Goal: Share content: Share content

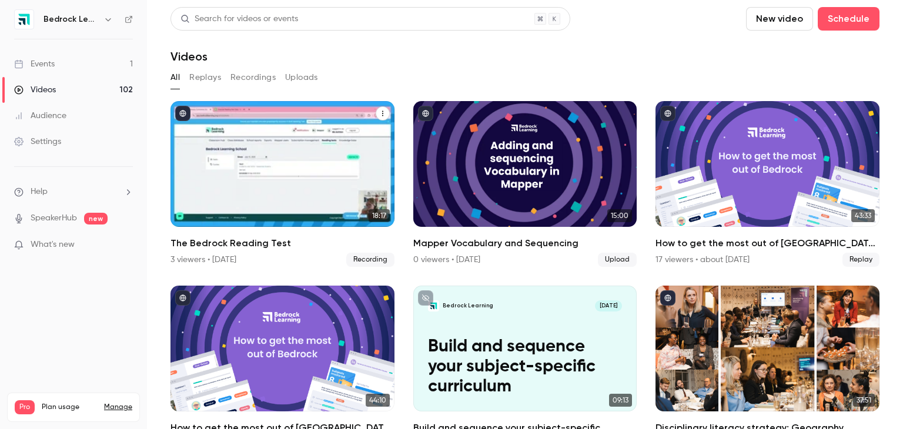
click at [253, 243] on h2 "The Bedrock Reading Test" at bounding box center [282, 243] width 224 height 14
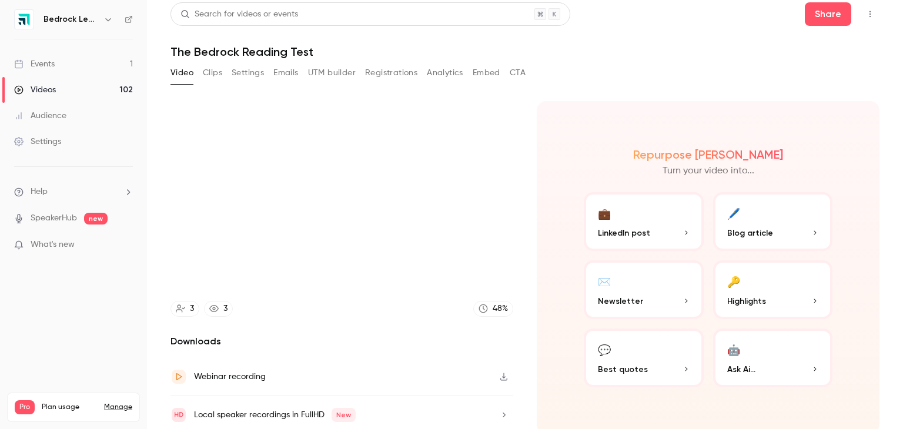
scroll to position [6, 0]
click at [362, 75] on div "Video Clips Settings Emails UTM builder Registrations Analytics Embed CTA" at bounding box center [347, 71] width 355 height 19
click at [378, 76] on button "Registrations" at bounding box center [391, 71] width 52 height 19
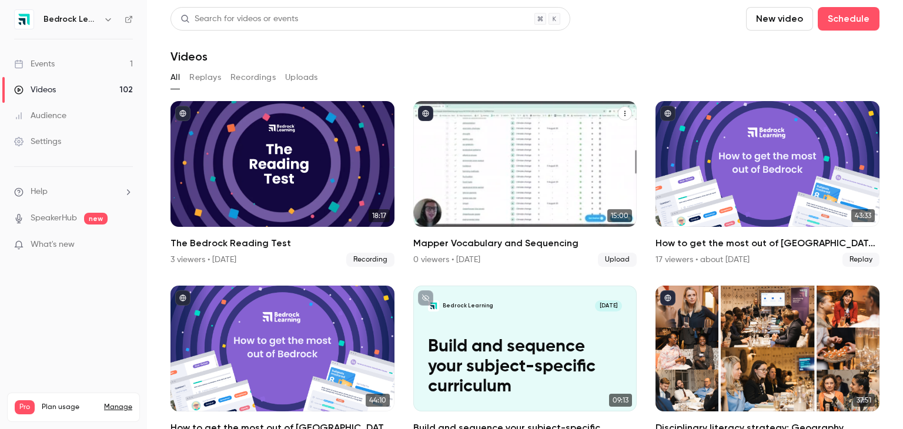
click at [527, 196] on div "Mapper Vocabulary and Sequencing" at bounding box center [525, 164] width 224 height 126
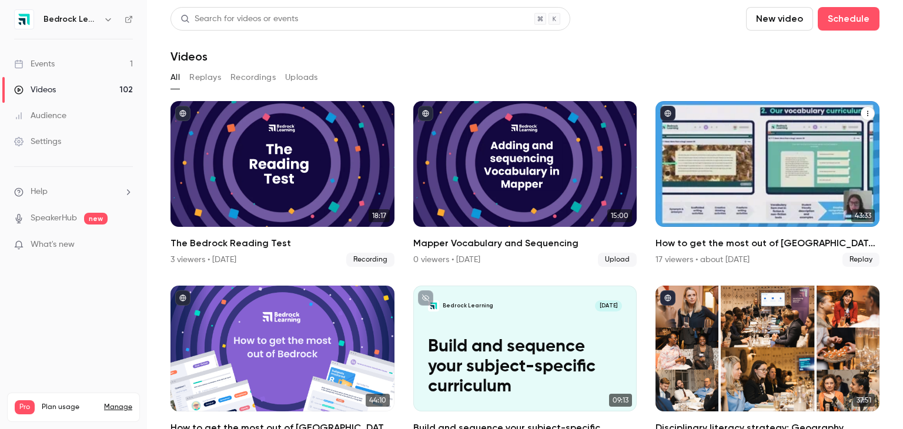
click at [821, 154] on div "How to get the most out of Bedrock next academic year" at bounding box center [768, 164] width 224 height 126
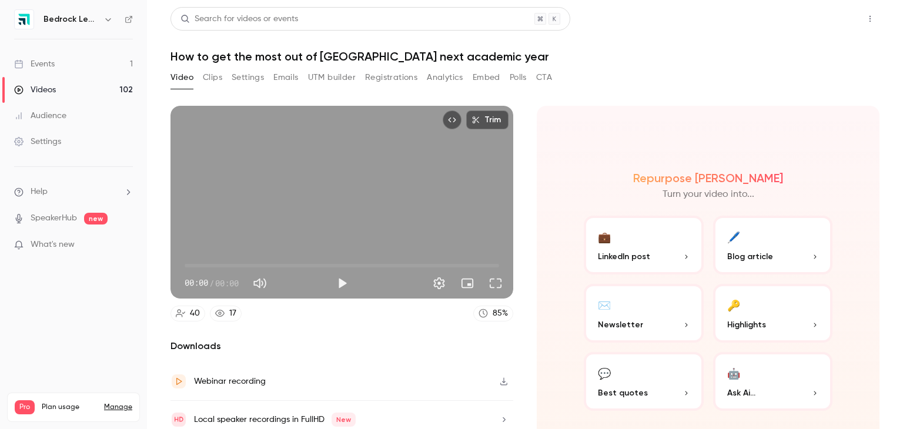
click at [820, 17] on button "Share" at bounding box center [828, 19] width 46 height 24
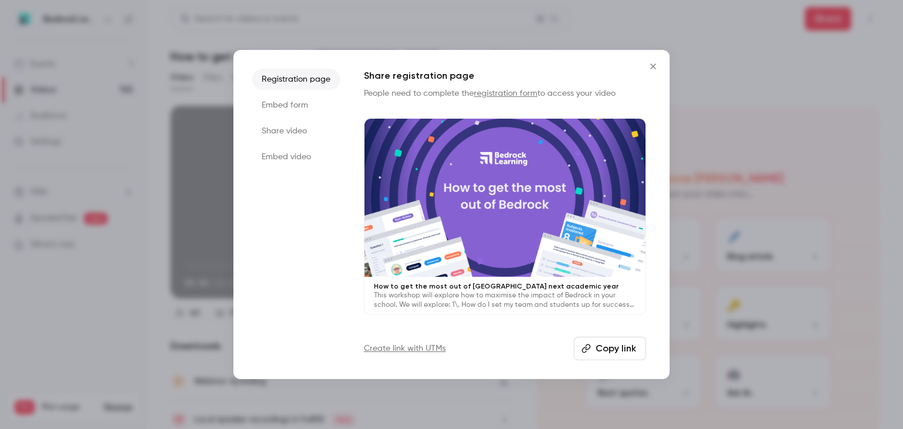
click at [293, 136] on li "Share video" at bounding box center [296, 131] width 88 height 21
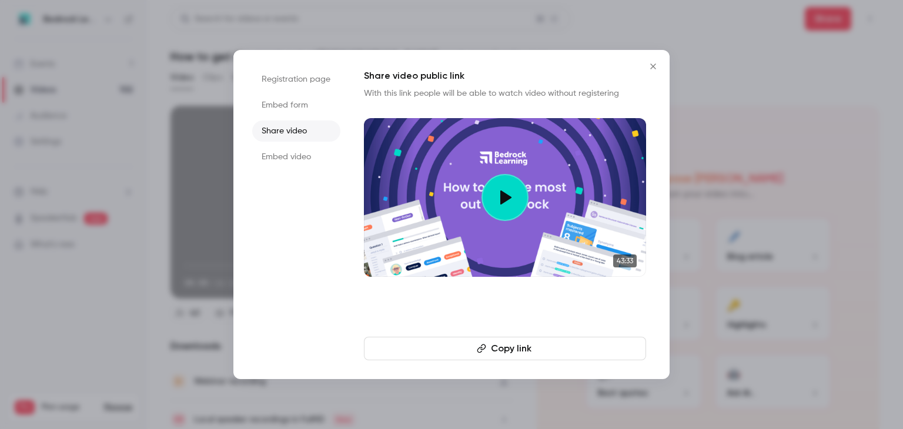
click at [283, 113] on li "Embed form" at bounding box center [296, 105] width 88 height 21
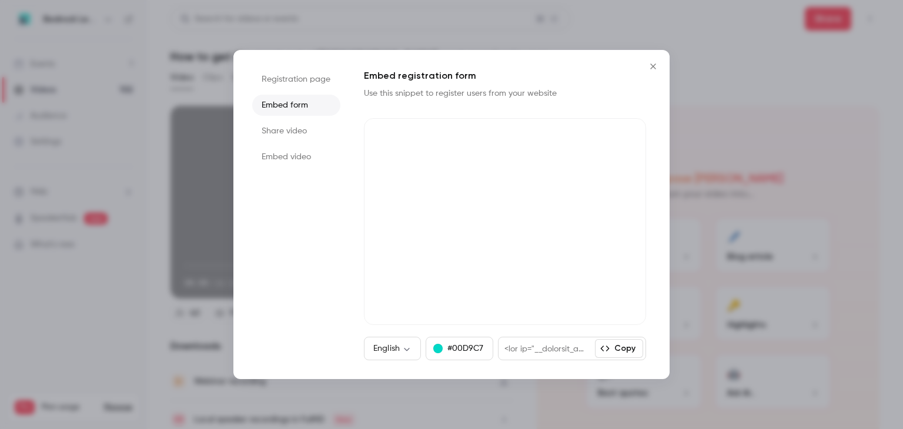
click at [292, 87] on li "Registration page" at bounding box center [296, 79] width 88 height 21
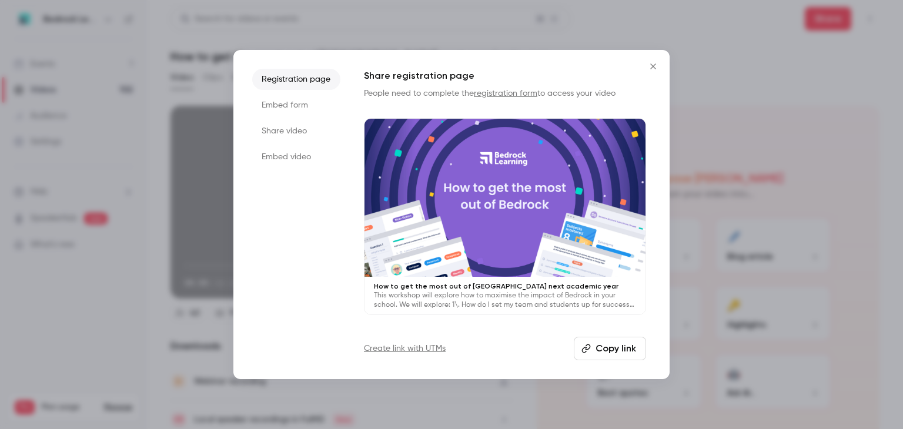
click at [621, 340] on button "Copy link" at bounding box center [610, 349] width 72 height 24
click at [663, 67] on button "Close" at bounding box center [653, 67] width 24 height 24
